Goal: Information Seeking & Learning: Check status

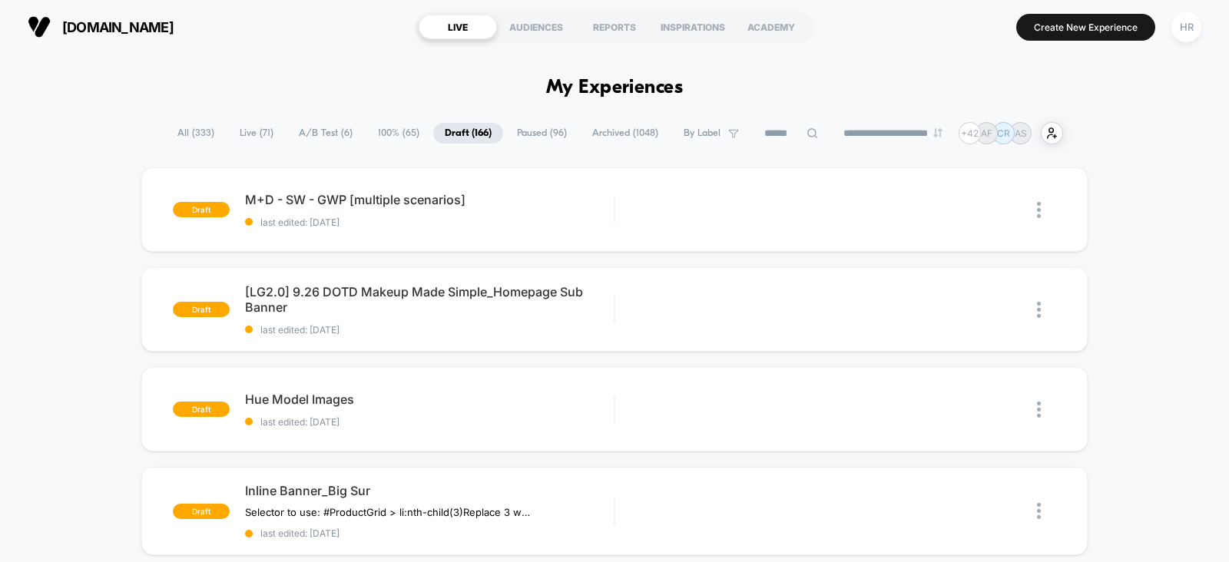
click at [309, 129] on span "A/B Test ( 6 )" at bounding box center [325, 133] width 77 height 21
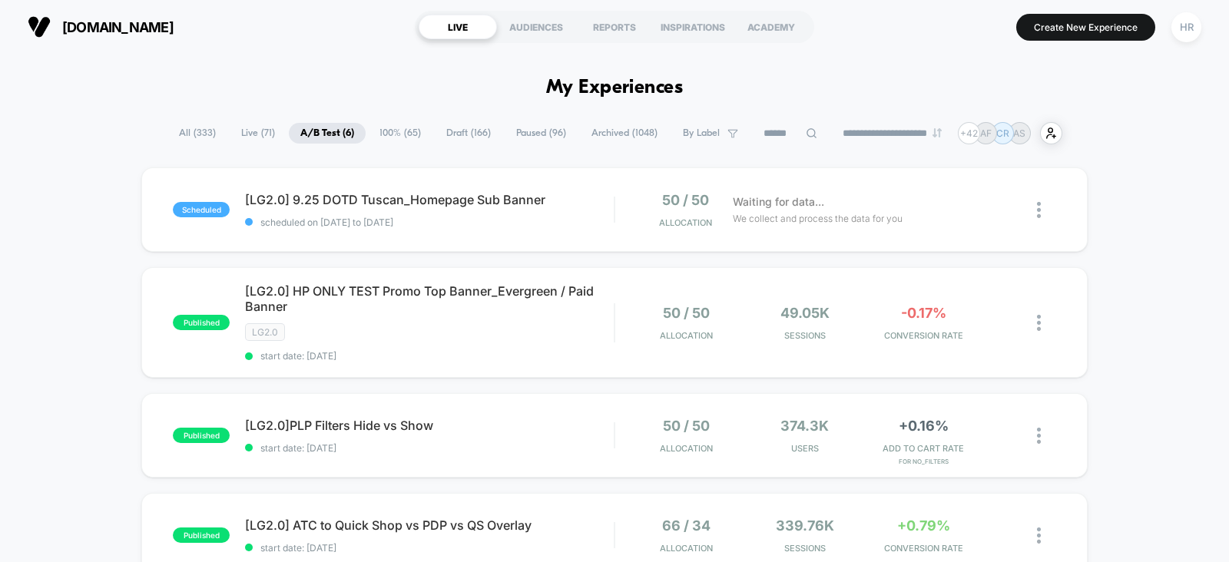
click at [406, 135] on span "100% ( 65 )" at bounding box center [400, 133] width 65 height 21
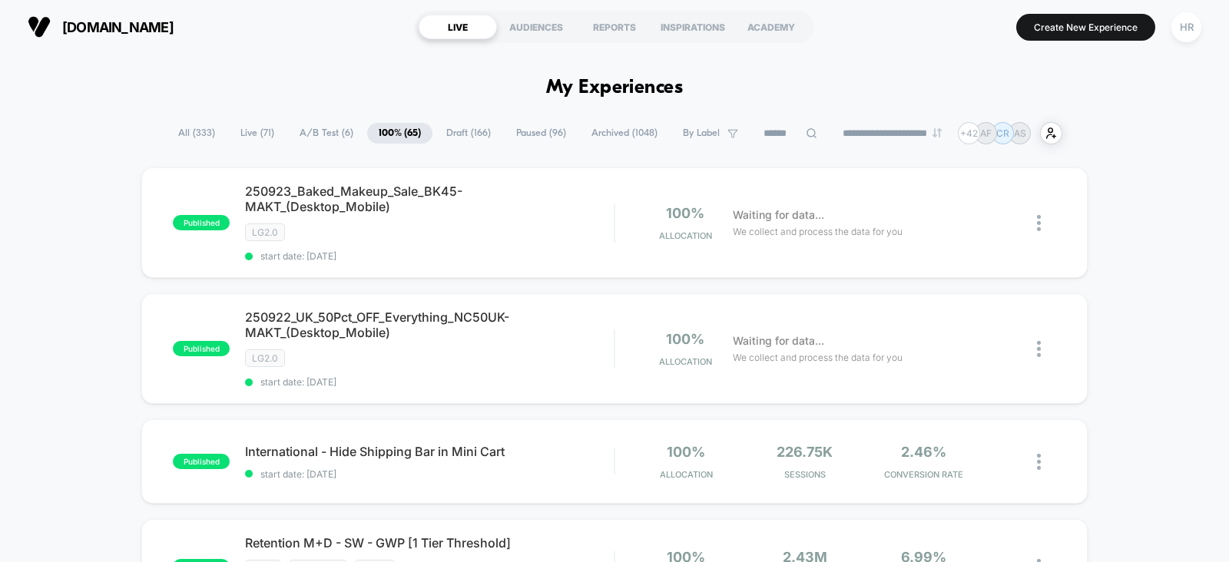
click at [313, 127] on span "A/B Test ( 6 )" at bounding box center [326, 133] width 77 height 21
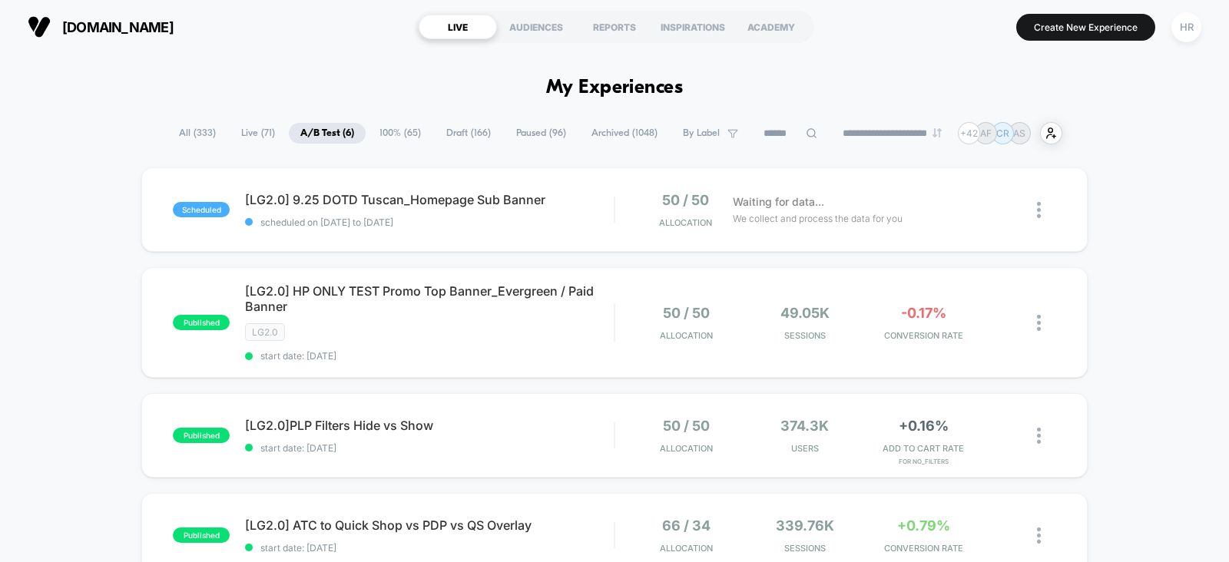
click at [553, 129] on span "Paused ( 96 )" at bounding box center [540, 133] width 73 height 21
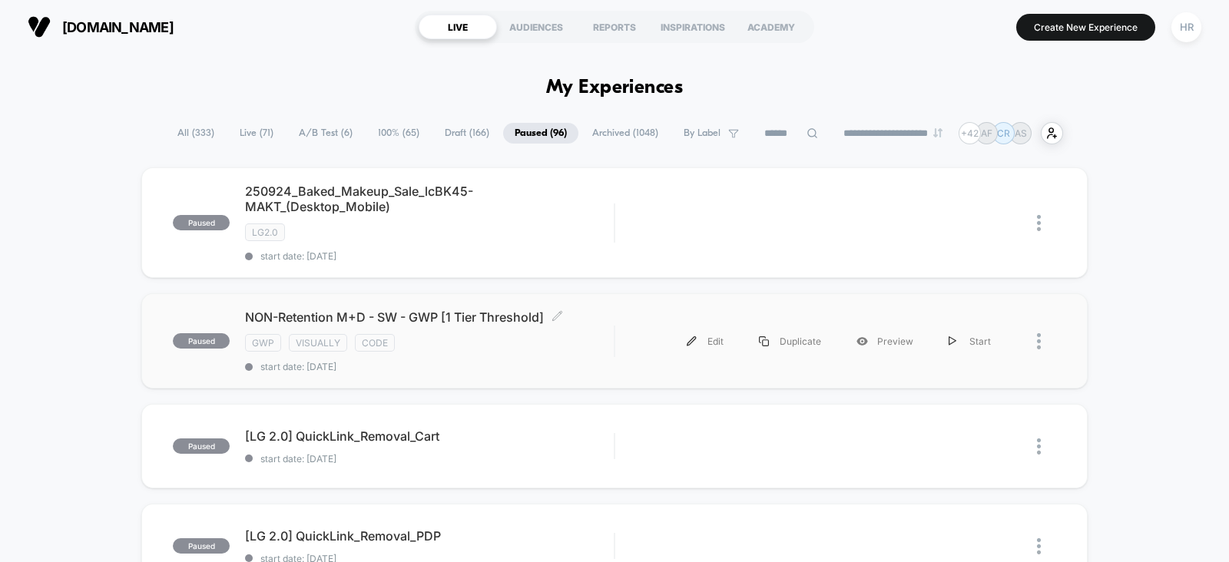
click at [528, 352] on div "NON-Retention M+D - SW - GWP [1 Tier Threshold] Click to edit experience detail…" at bounding box center [429, 340] width 369 height 63
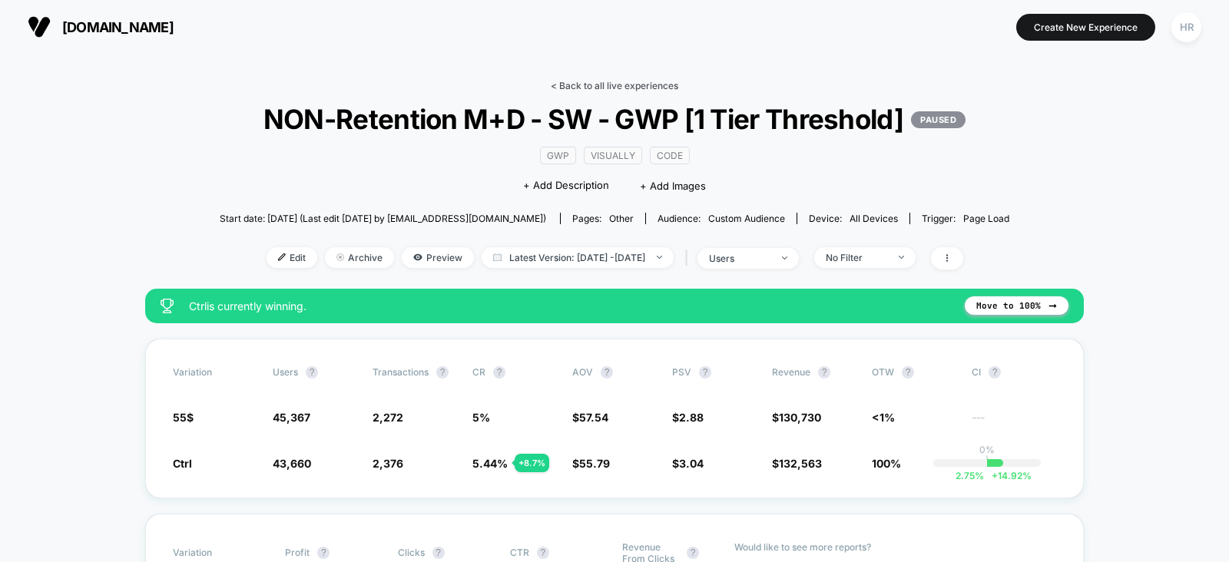
click at [618, 90] on link "< Back to all live experiences" at bounding box center [614, 86] width 127 height 12
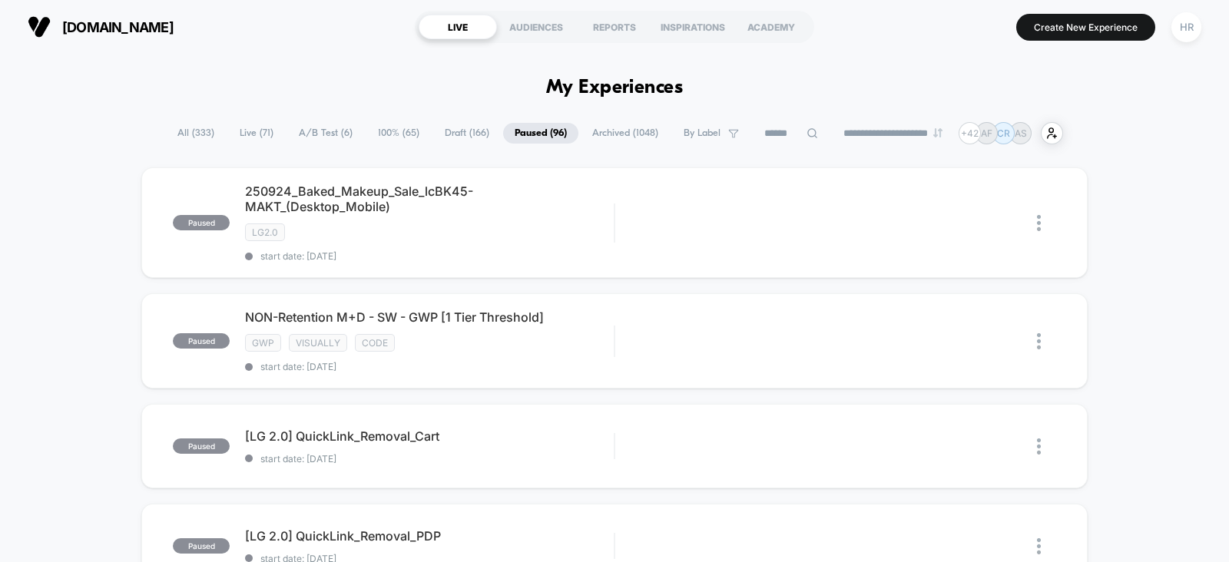
click at [299, 131] on span "A/B Test ( 6 )" at bounding box center [325, 133] width 77 height 21
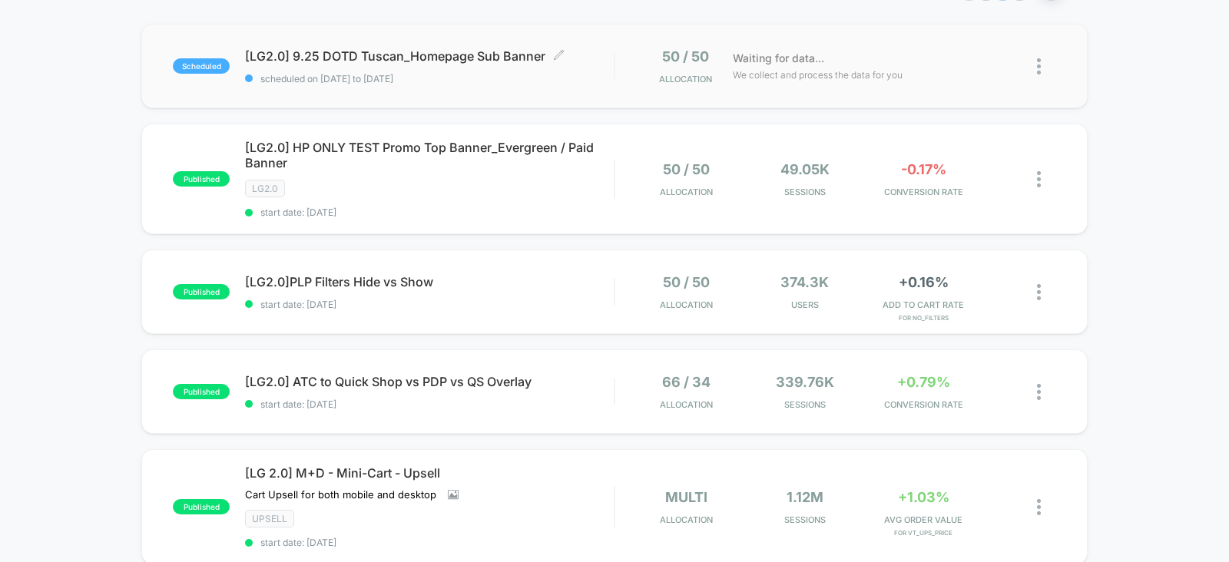
scroll to position [151, 0]
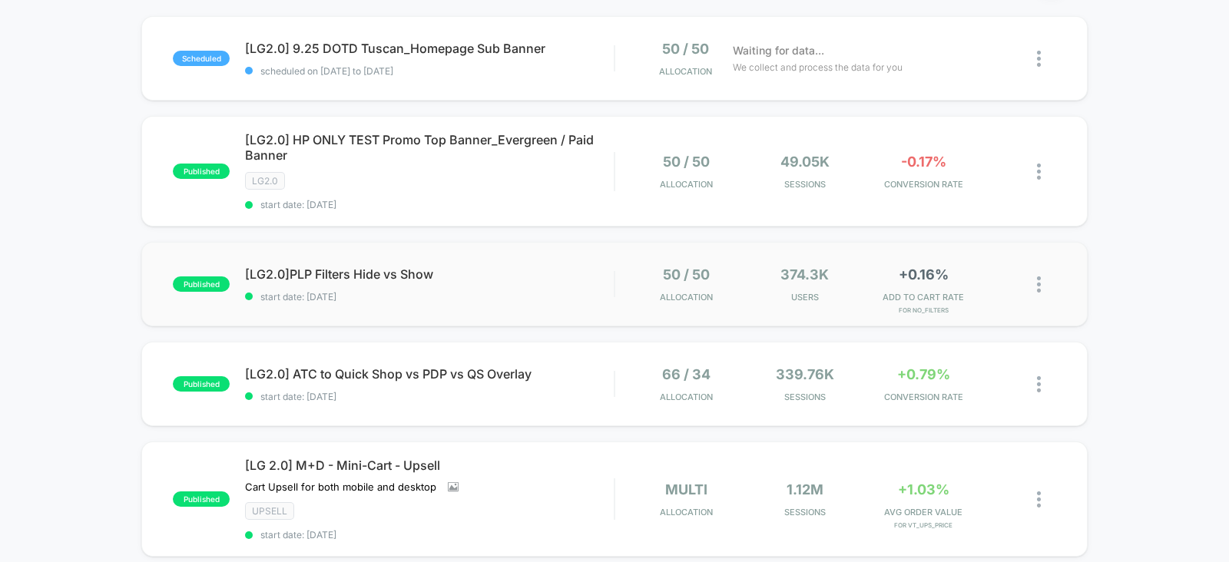
click at [550, 263] on div "published [LG2.0]PLP Filters Hide vs Show start date: [DATE] 50 / 50 Allocation…" at bounding box center [614, 284] width 946 height 84
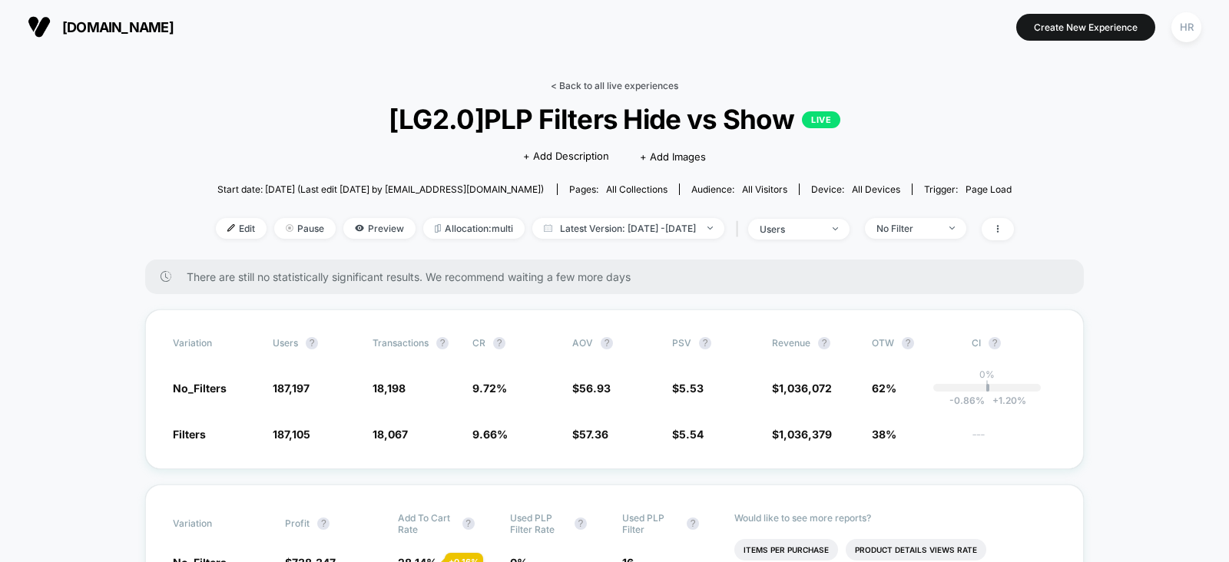
click at [575, 81] on link "< Back to all live experiences" at bounding box center [614, 86] width 127 height 12
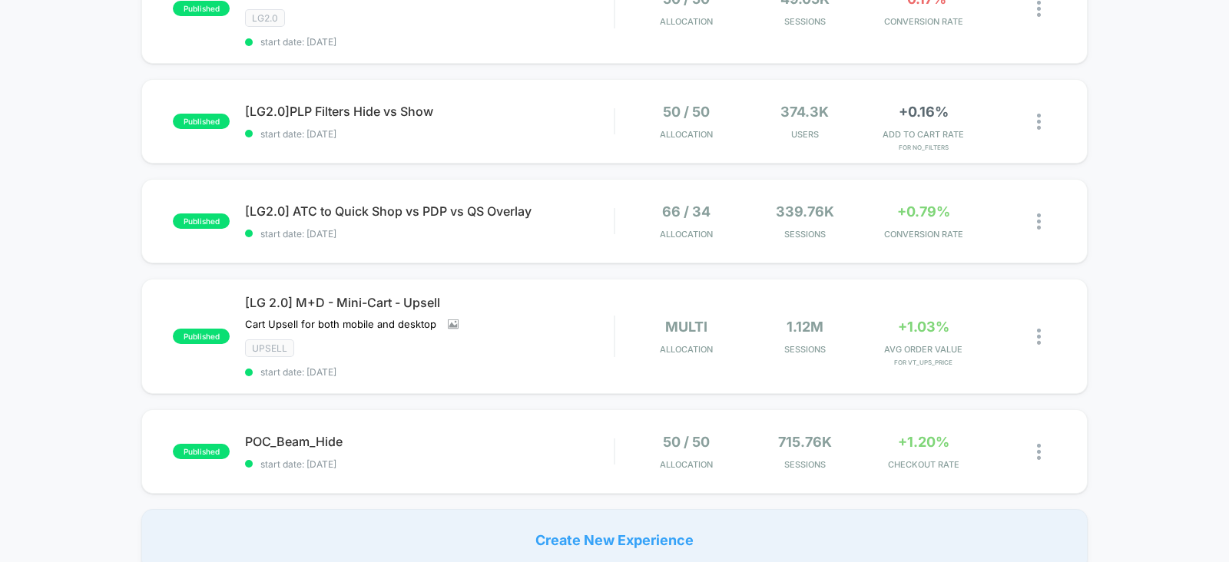
scroll to position [250, 0]
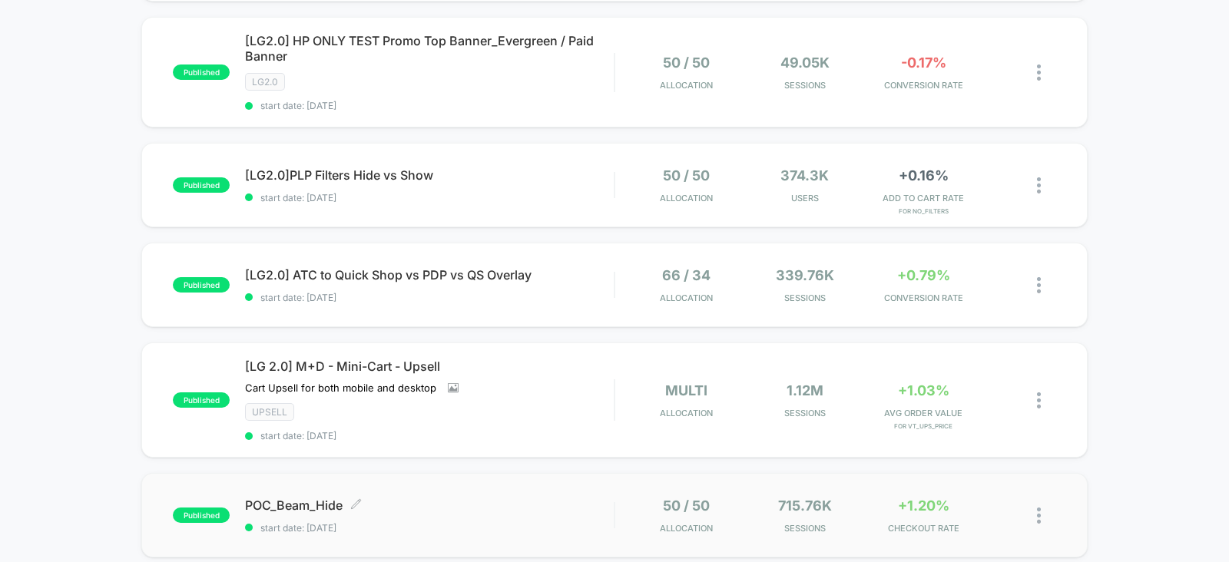
click at [534, 522] on span "start date: [DATE]" at bounding box center [429, 528] width 369 height 12
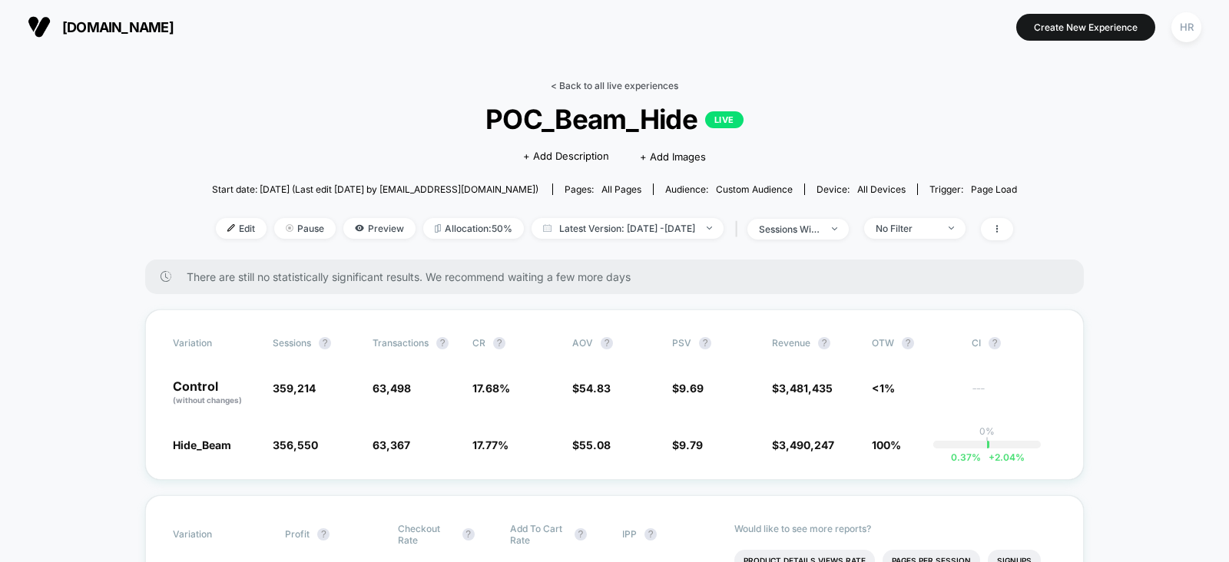
click at [610, 88] on link "< Back to all live experiences" at bounding box center [614, 86] width 127 height 12
